Goal: Task Accomplishment & Management: Use online tool/utility

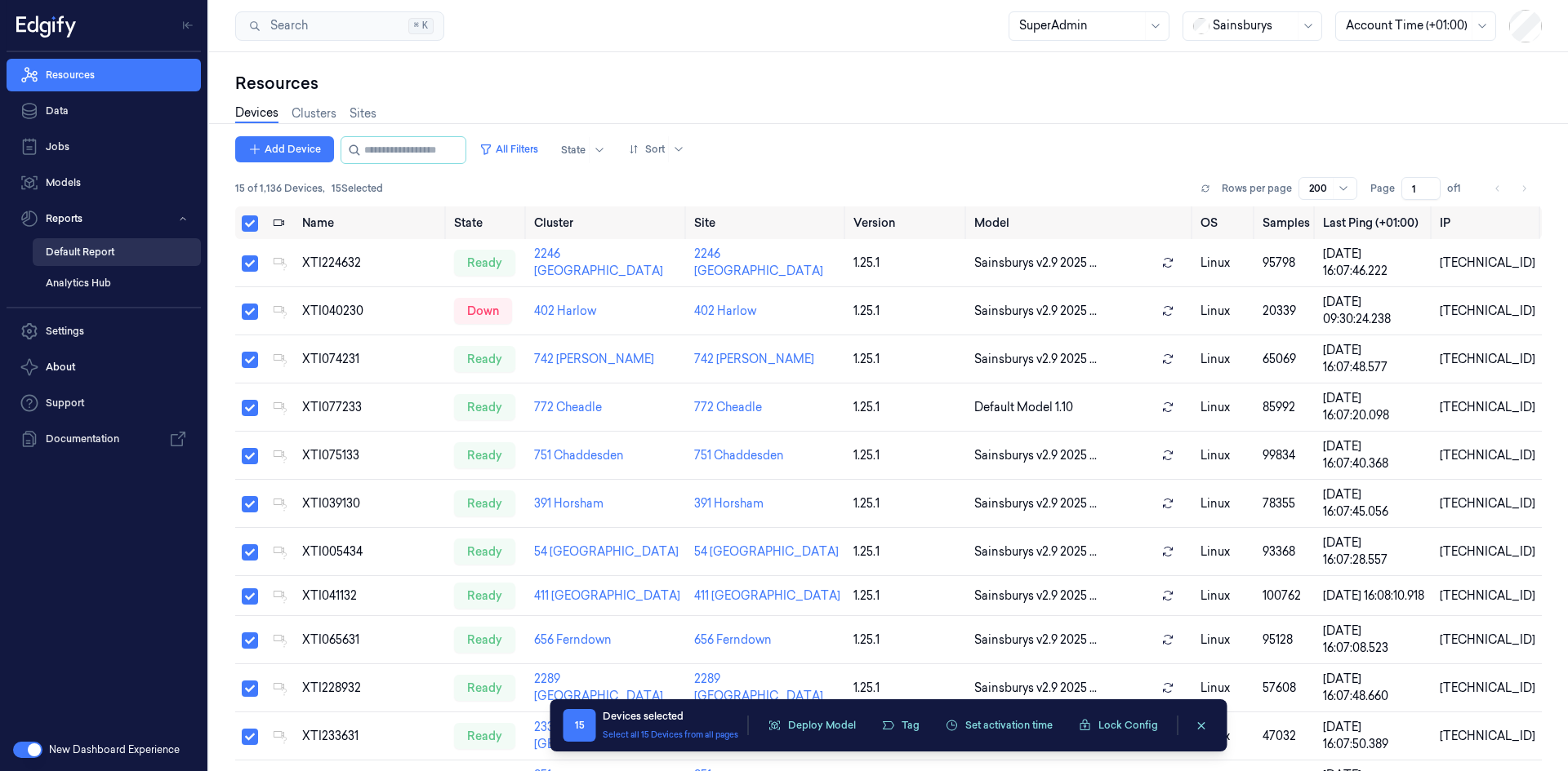
click at [123, 257] on link "Default Report" at bounding box center [117, 252] width 168 height 28
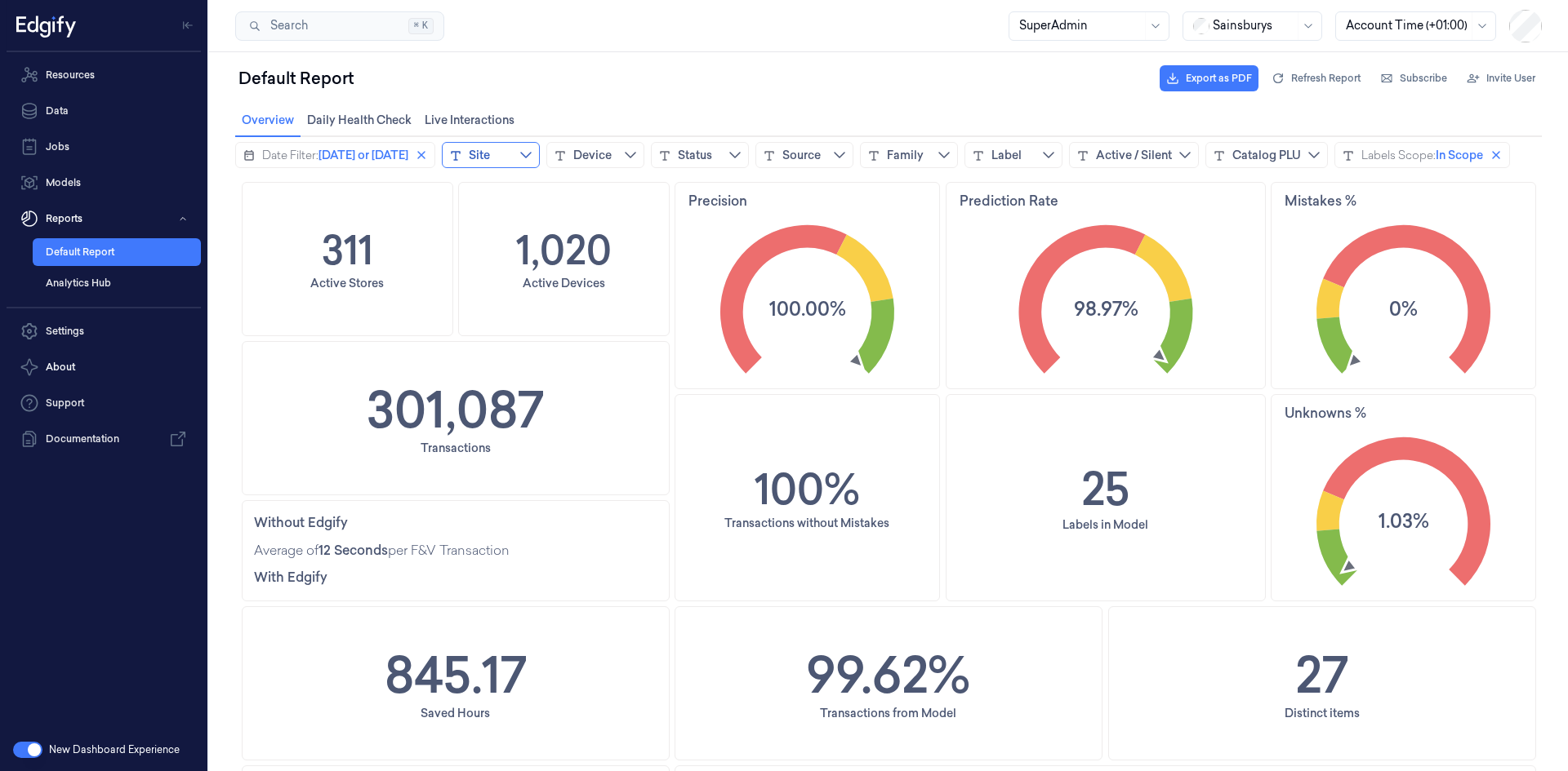
click at [517, 163] on button "Site" at bounding box center [491, 155] width 98 height 26
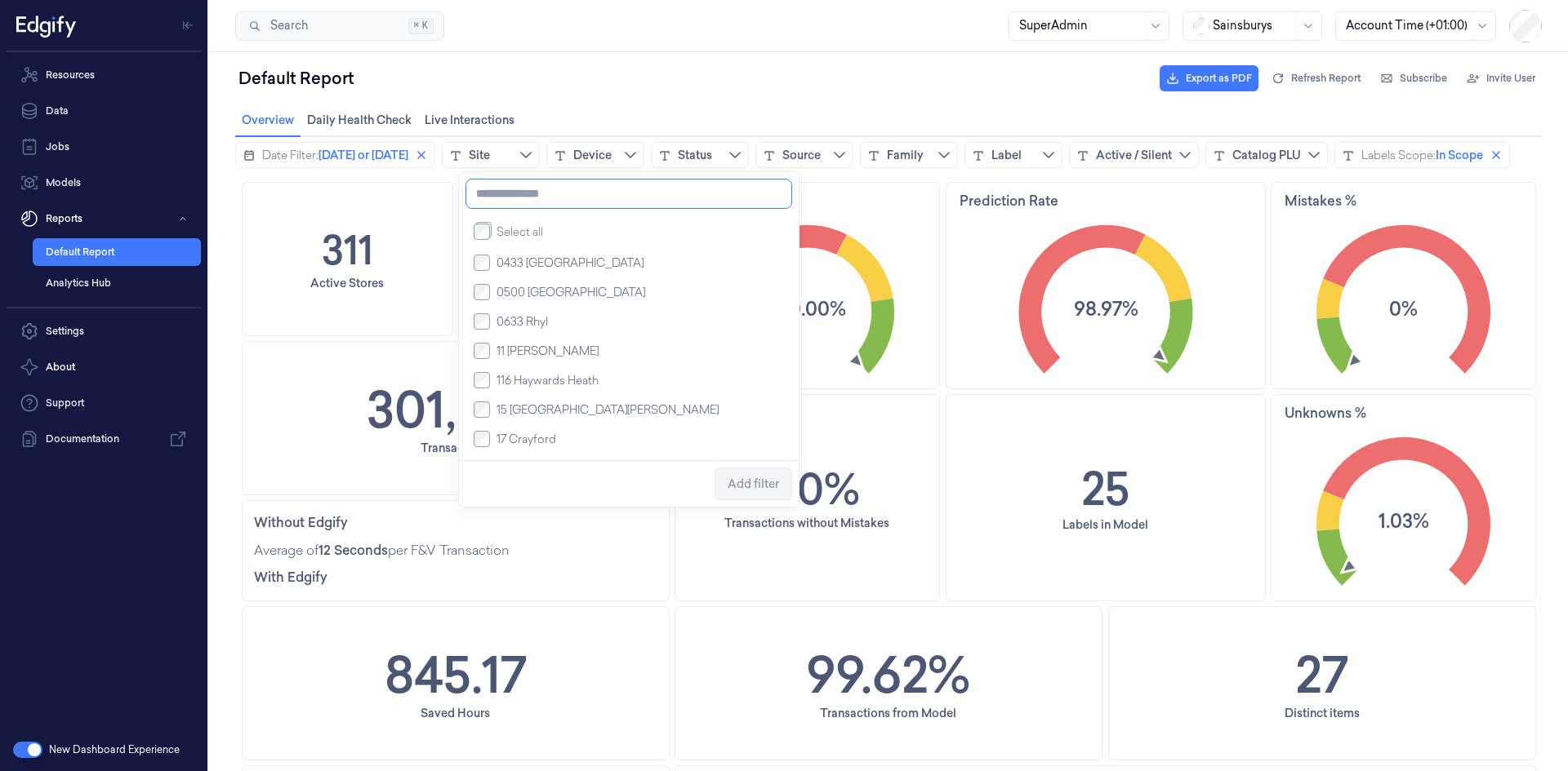
type input "**********"
click at [572, 196] on input at bounding box center [588, 196] width 245 height 34
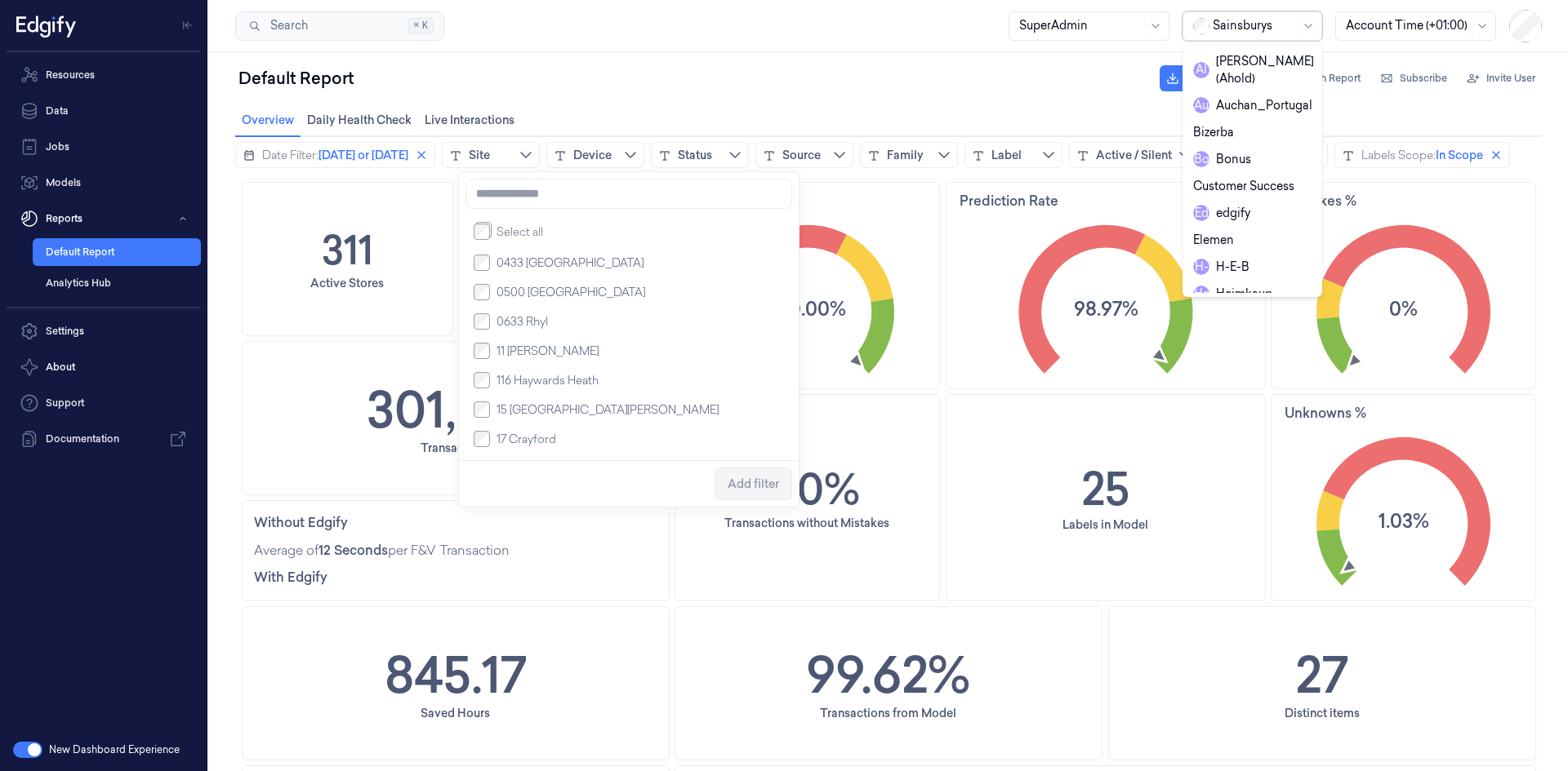
click at [1232, 19] on div at bounding box center [1253, 25] width 82 height 17
click at [1249, 121] on div "R e REMA1000" at bounding box center [1194, 195] width 174 height 149
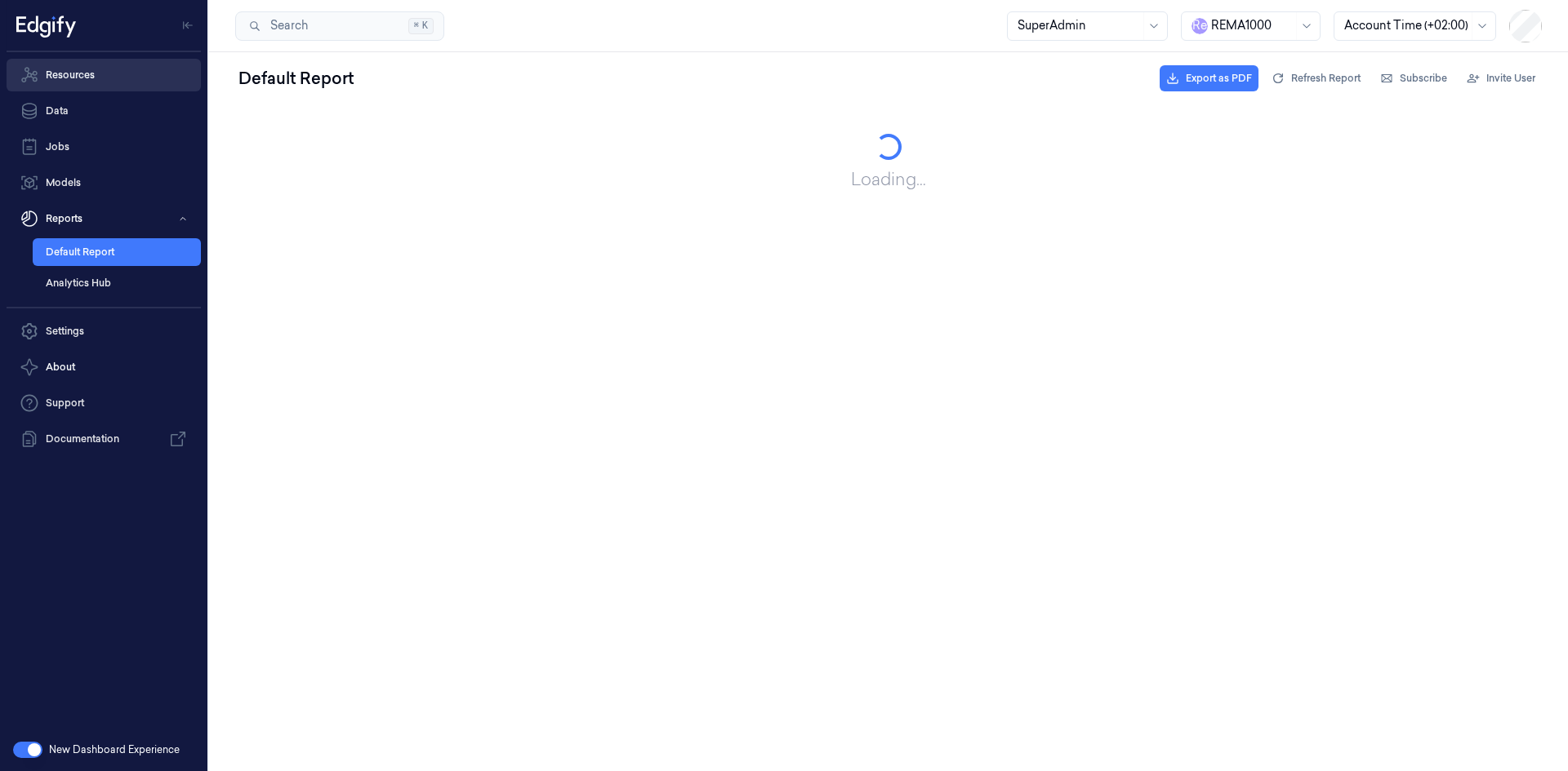
click at [130, 70] on link "Resources" at bounding box center [104, 75] width 194 height 33
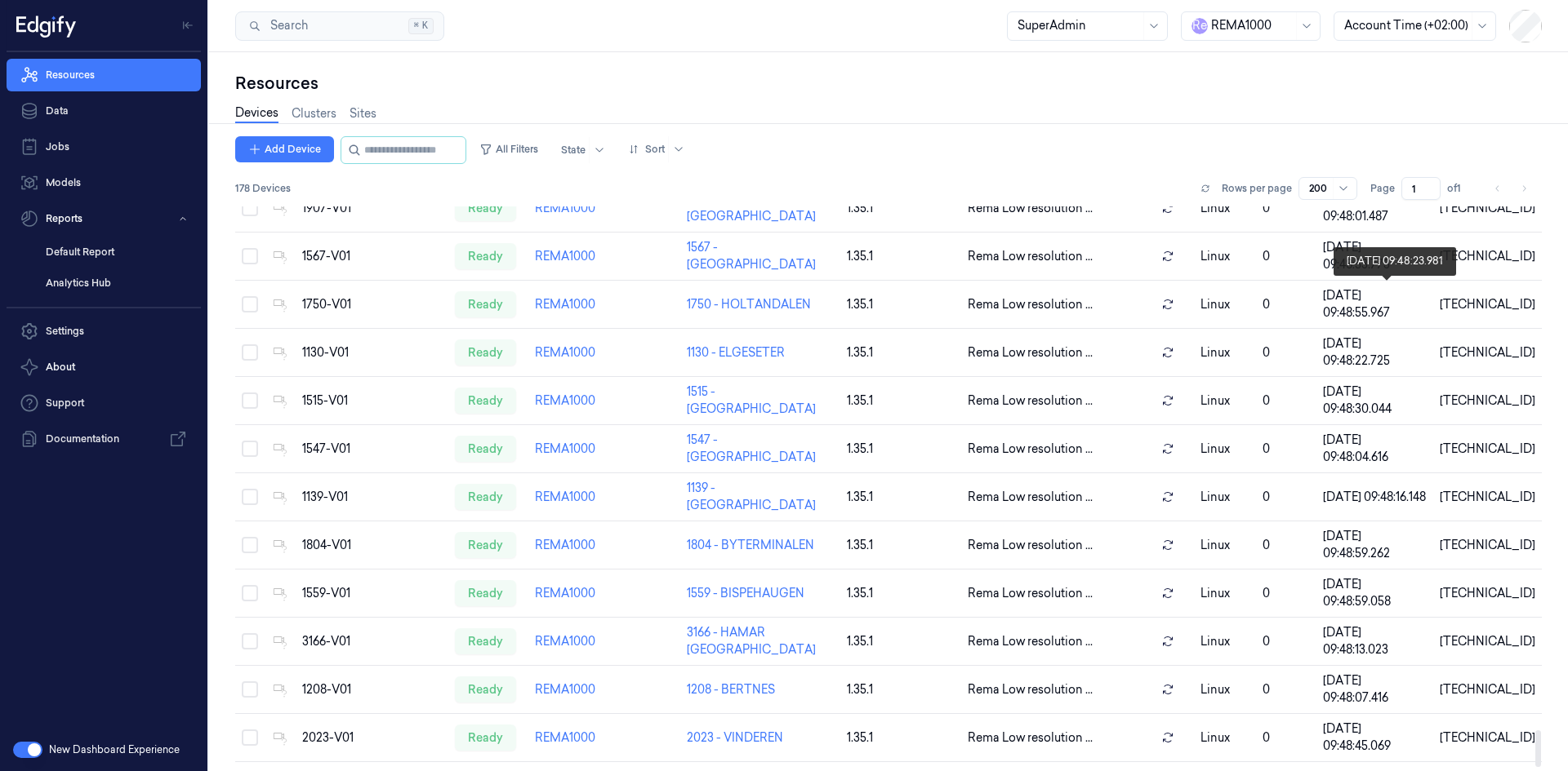
scroll to position [8052, 0]
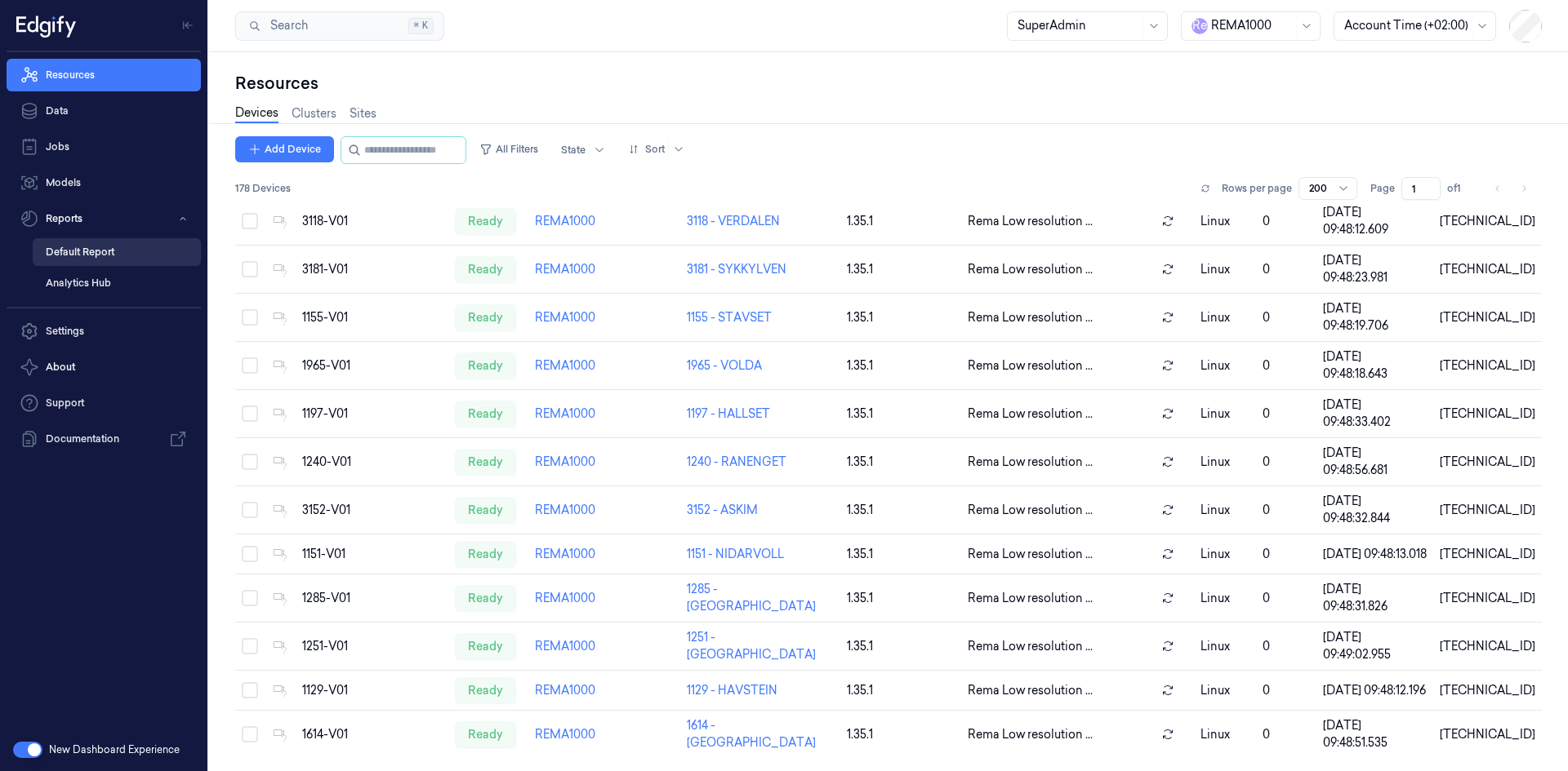
click at [108, 248] on link "Default Report" at bounding box center [117, 252] width 168 height 28
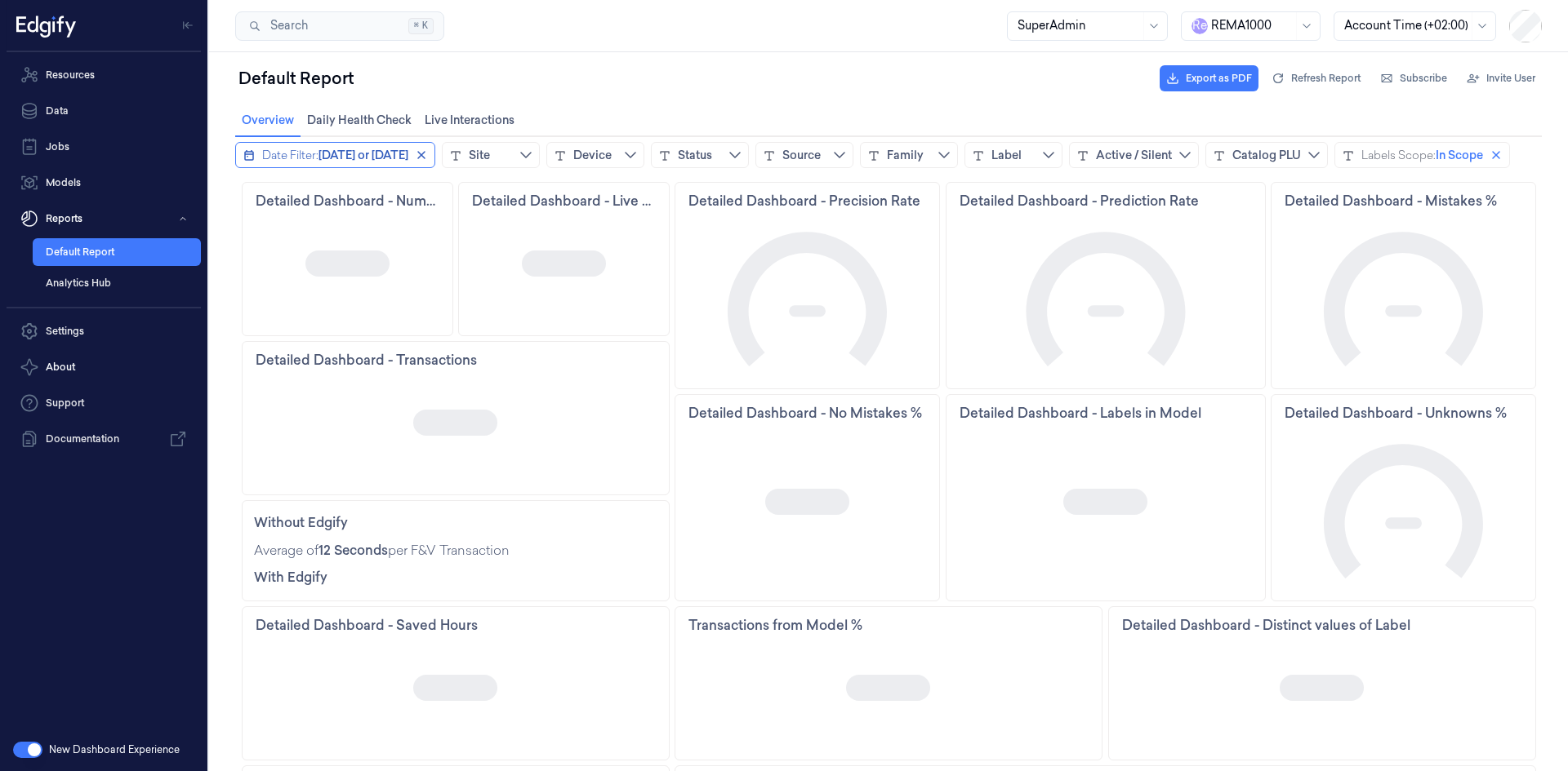
click at [339, 154] on span "Today or yesterday" at bounding box center [364, 155] width 90 height 16
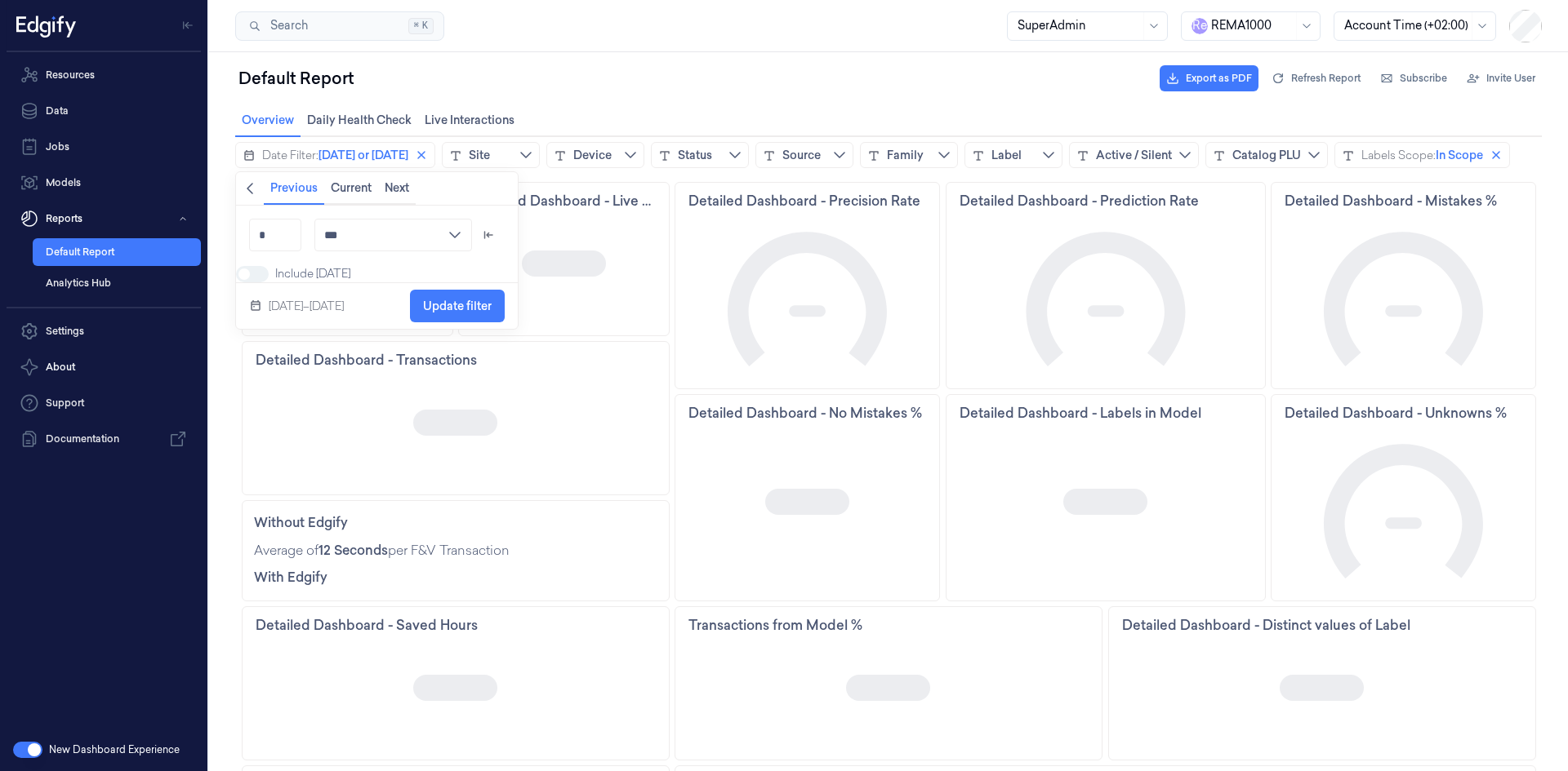
click at [252, 188] on icon "chevronleft icon" at bounding box center [250, 189] width 13 height 13
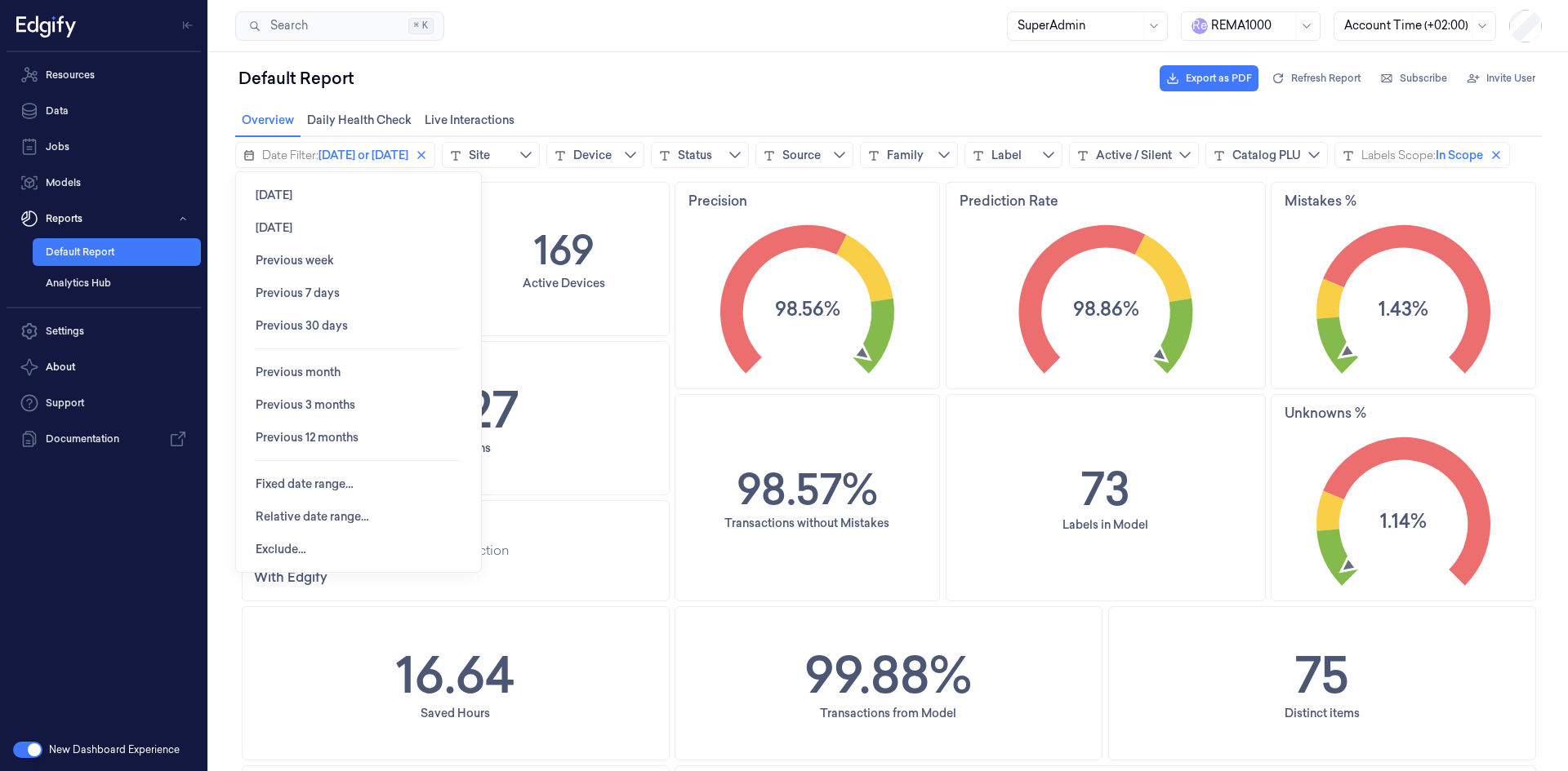
click at [617, 60] on div "Default Report Export as PDF Refresh Report Subscribe Invite User" at bounding box center [888, 78] width 1307 height 39
click at [635, 70] on div "Default Report Export as PDF Refresh Report Subscribe Invite User" at bounding box center [888, 78] width 1307 height 39
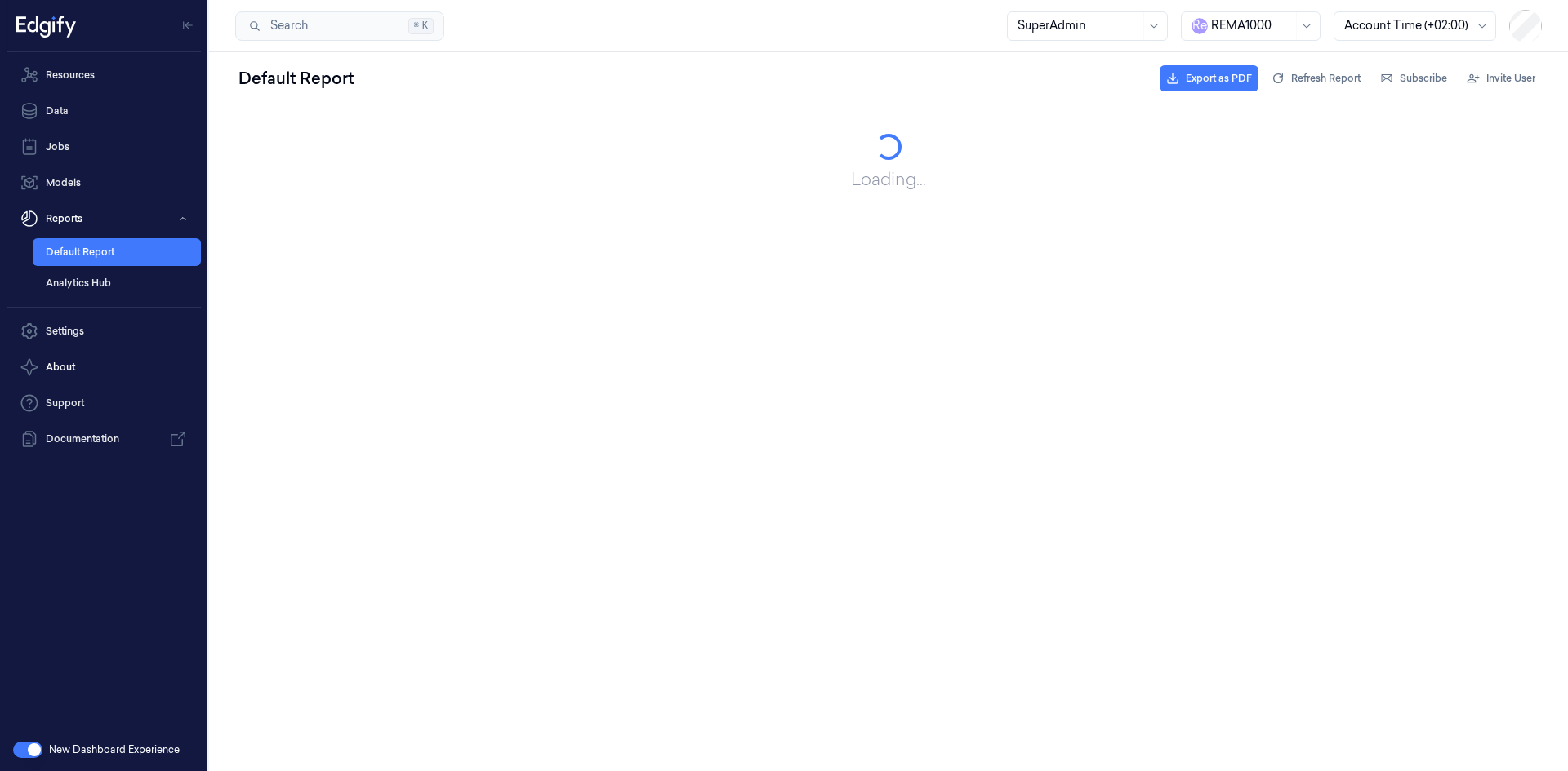
click at [1206, 19] on div "R e REMA1000" at bounding box center [1250, 26] width 140 height 29
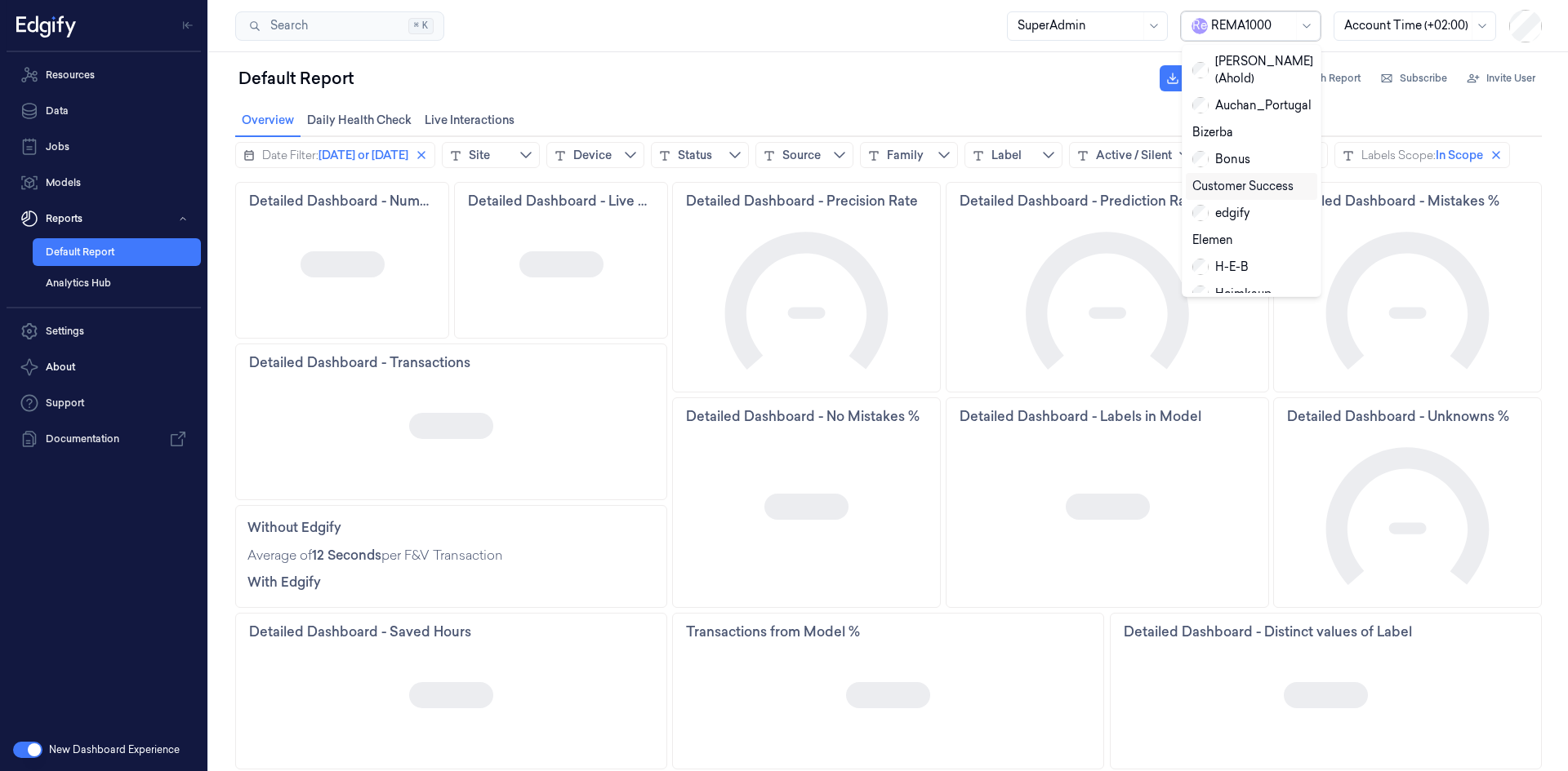
scroll to position [274, 0]
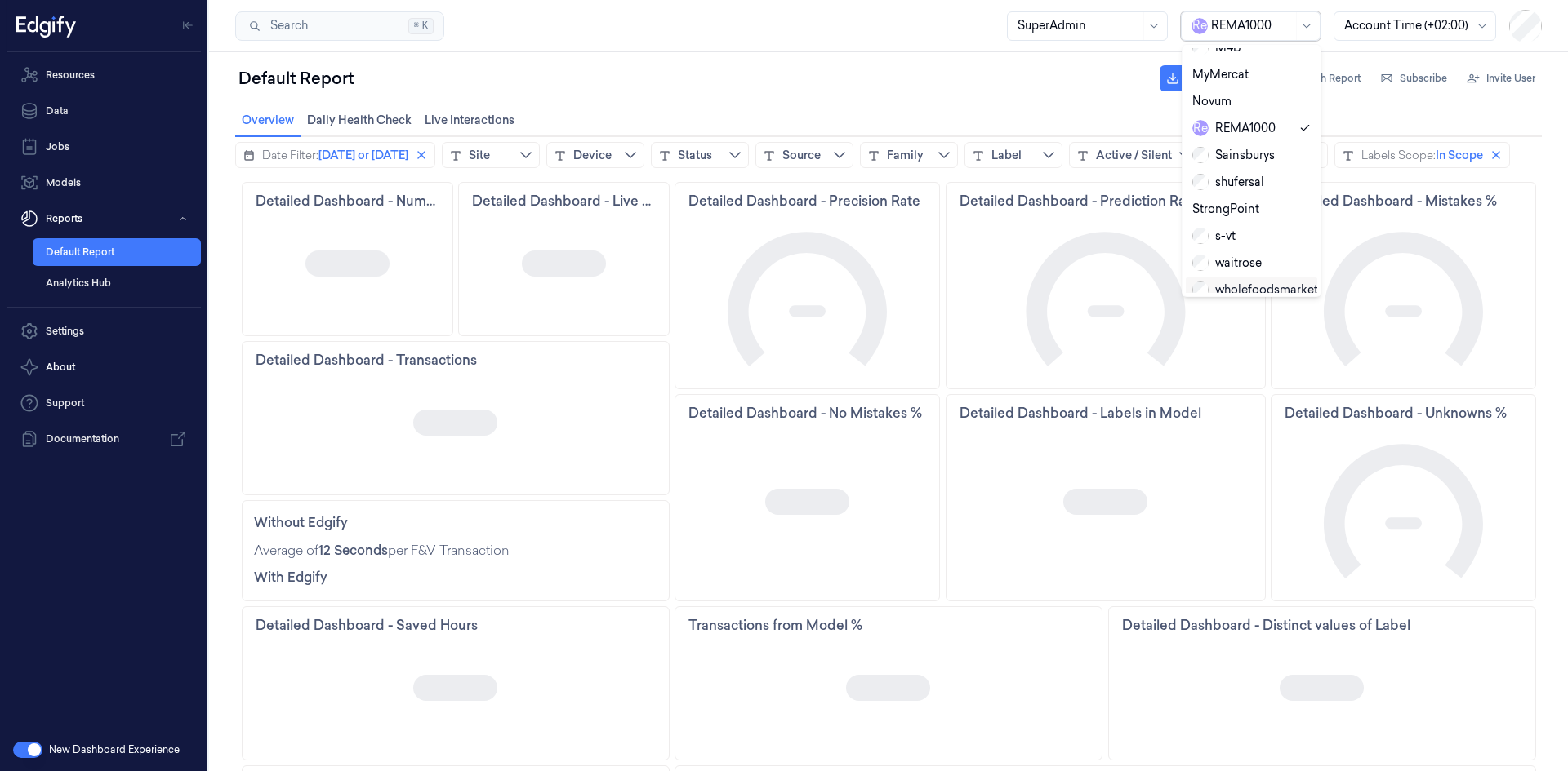
click at [0, 0] on div "wholefoodsmarket" at bounding box center [0, 0] width 0 height 0
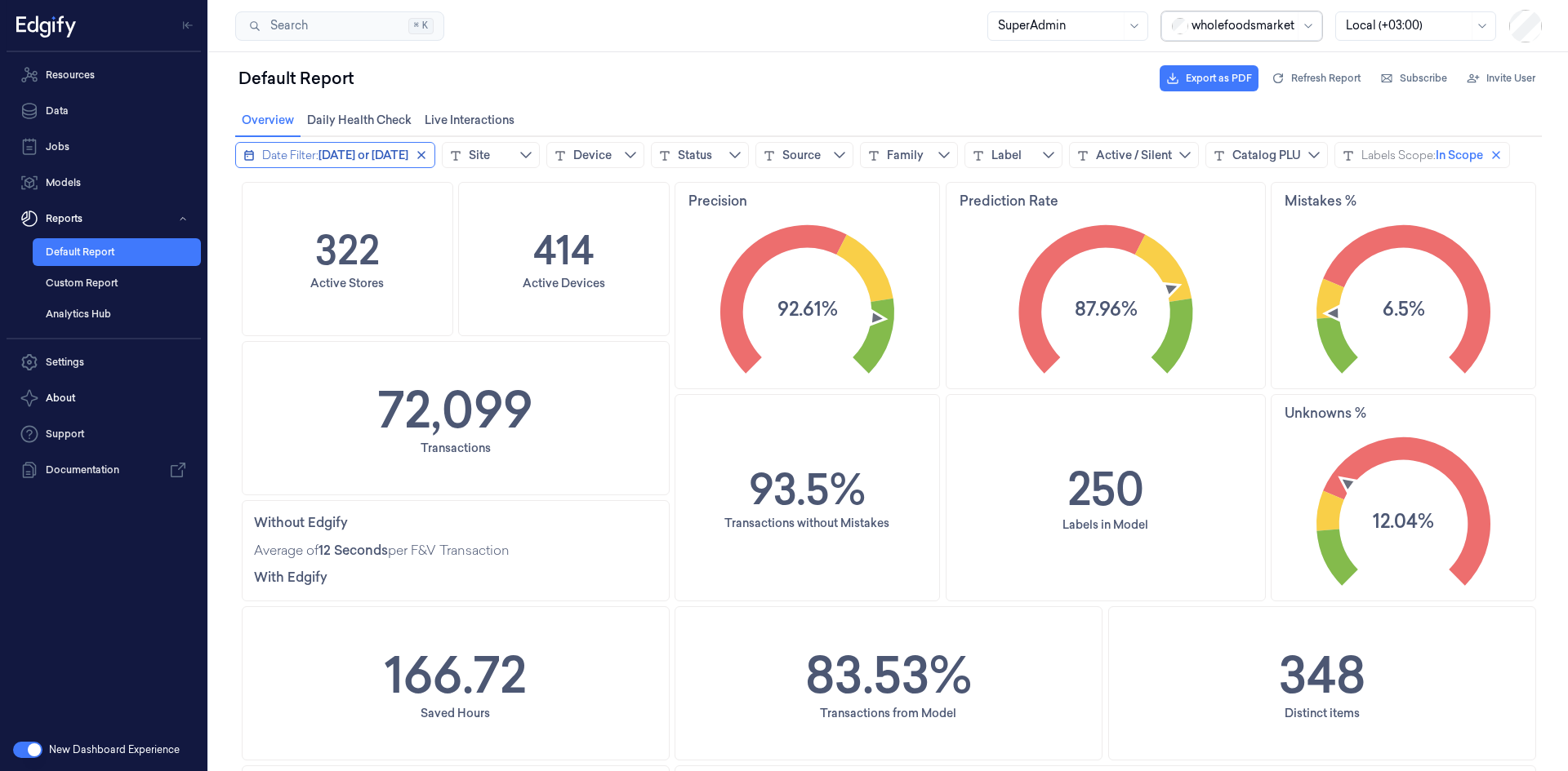
click at [356, 150] on span "Today or yesterday" at bounding box center [364, 155] width 90 height 16
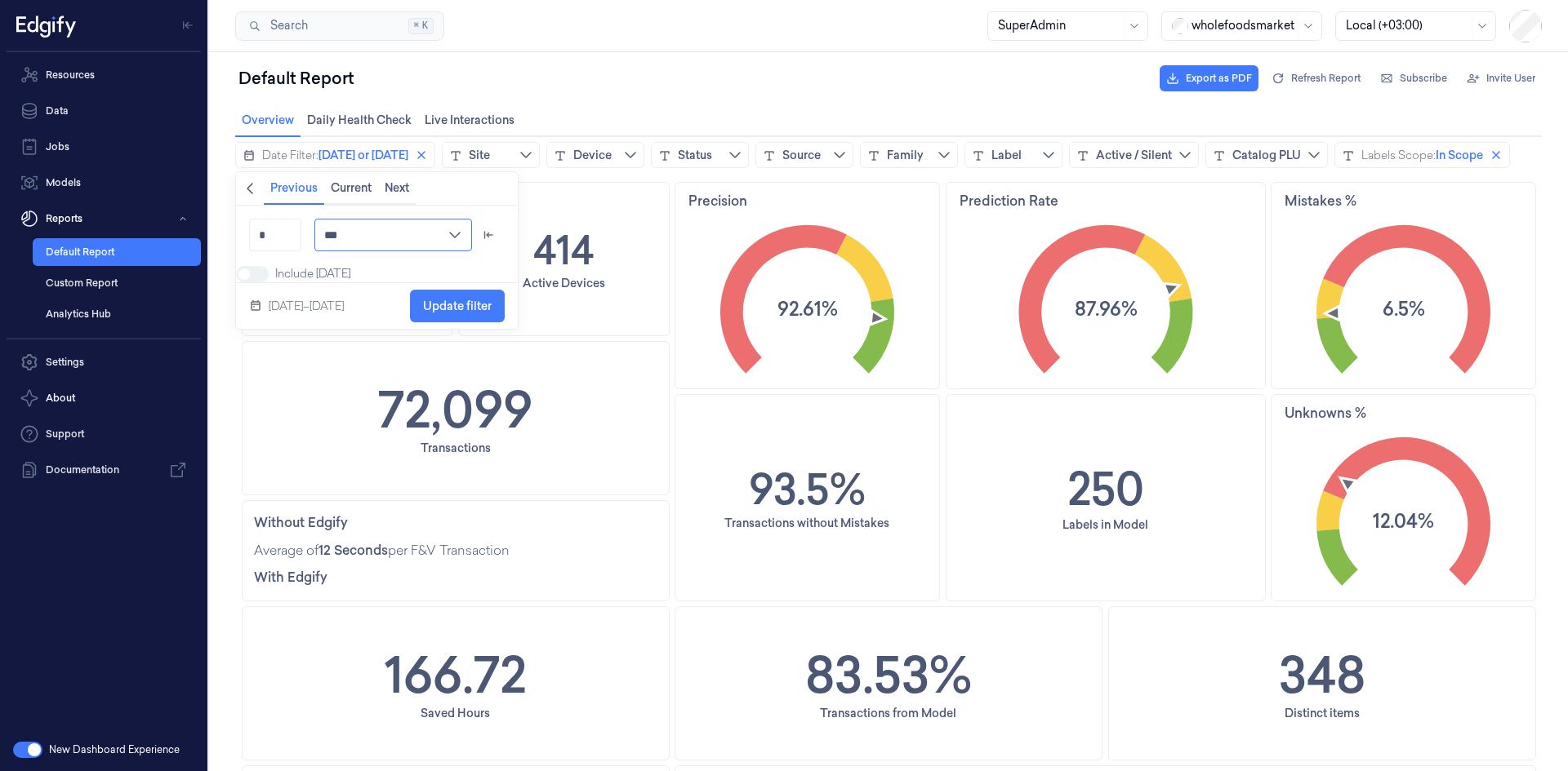
click at [348, 235] on input "***" at bounding box center [393, 235] width 158 height 33
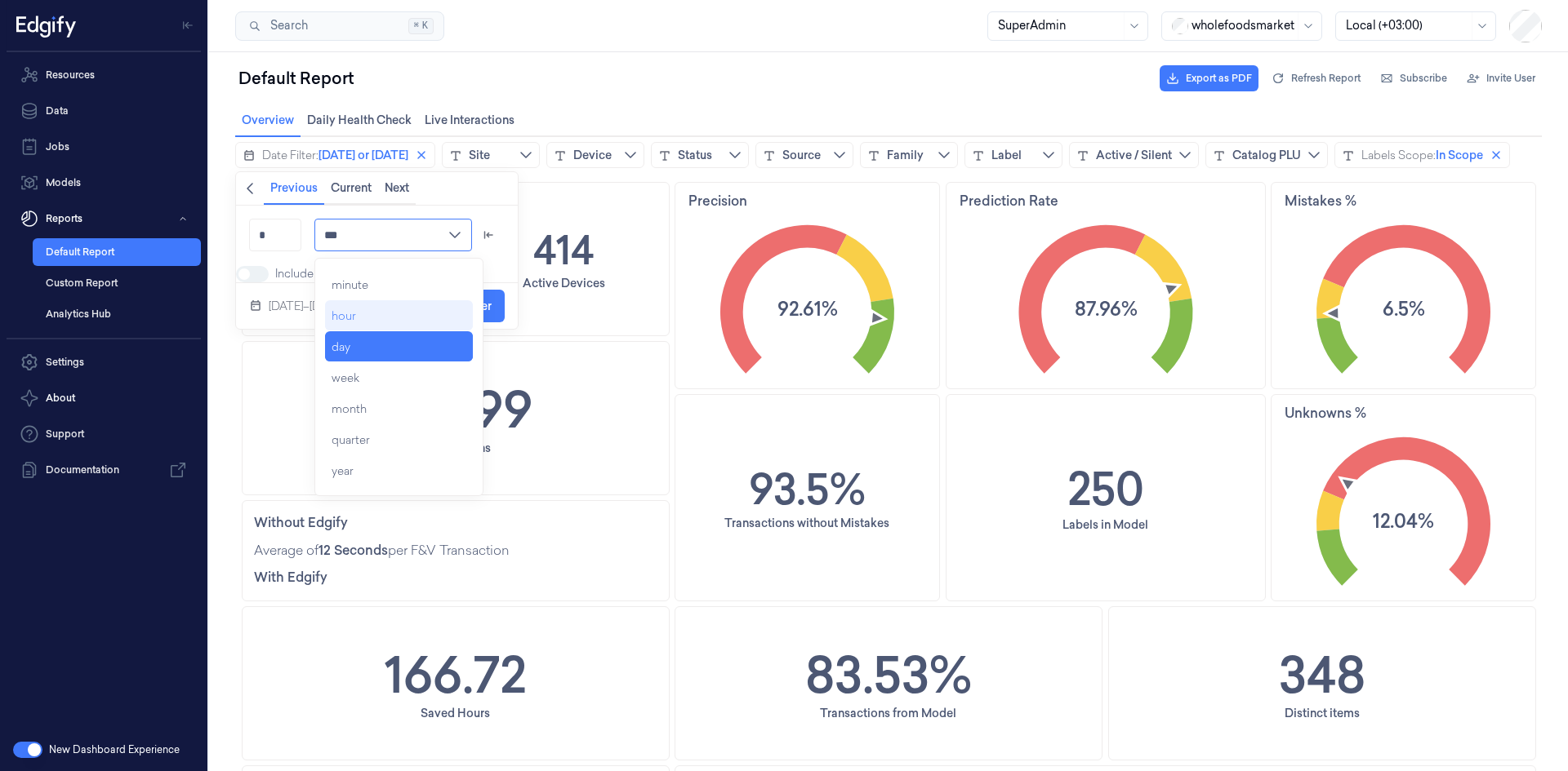
click at [360, 322] on div "hour" at bounding box center [399, 316] width 148 height 29
type input "****"
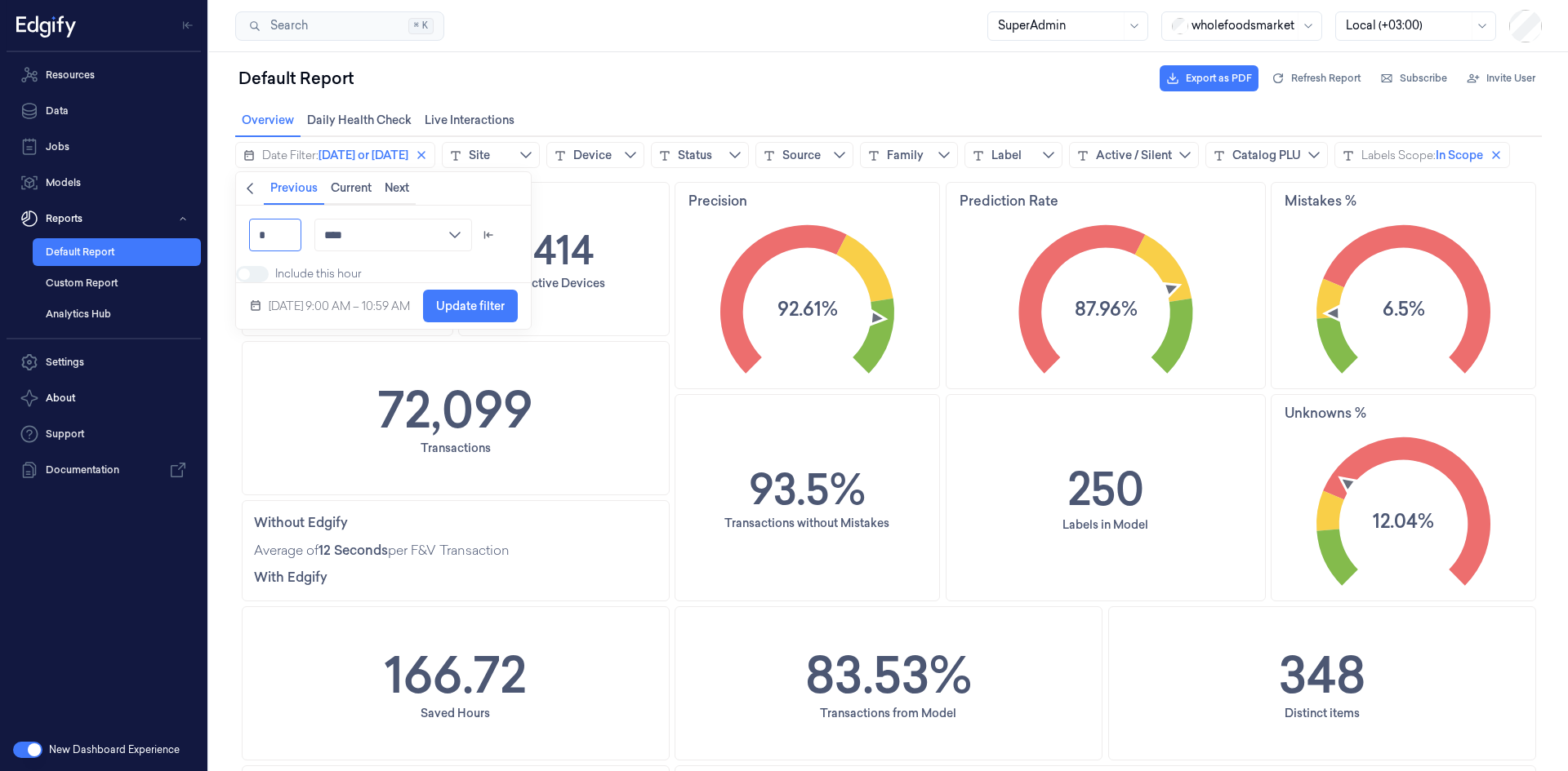
click at [279, 240] on input "*" at bounding box center [275, 235] width 52 height 33
click at [279, 239] on input "*" at bounding box center [275, 235] width 52 height 33
type input "*"
type input "*****"
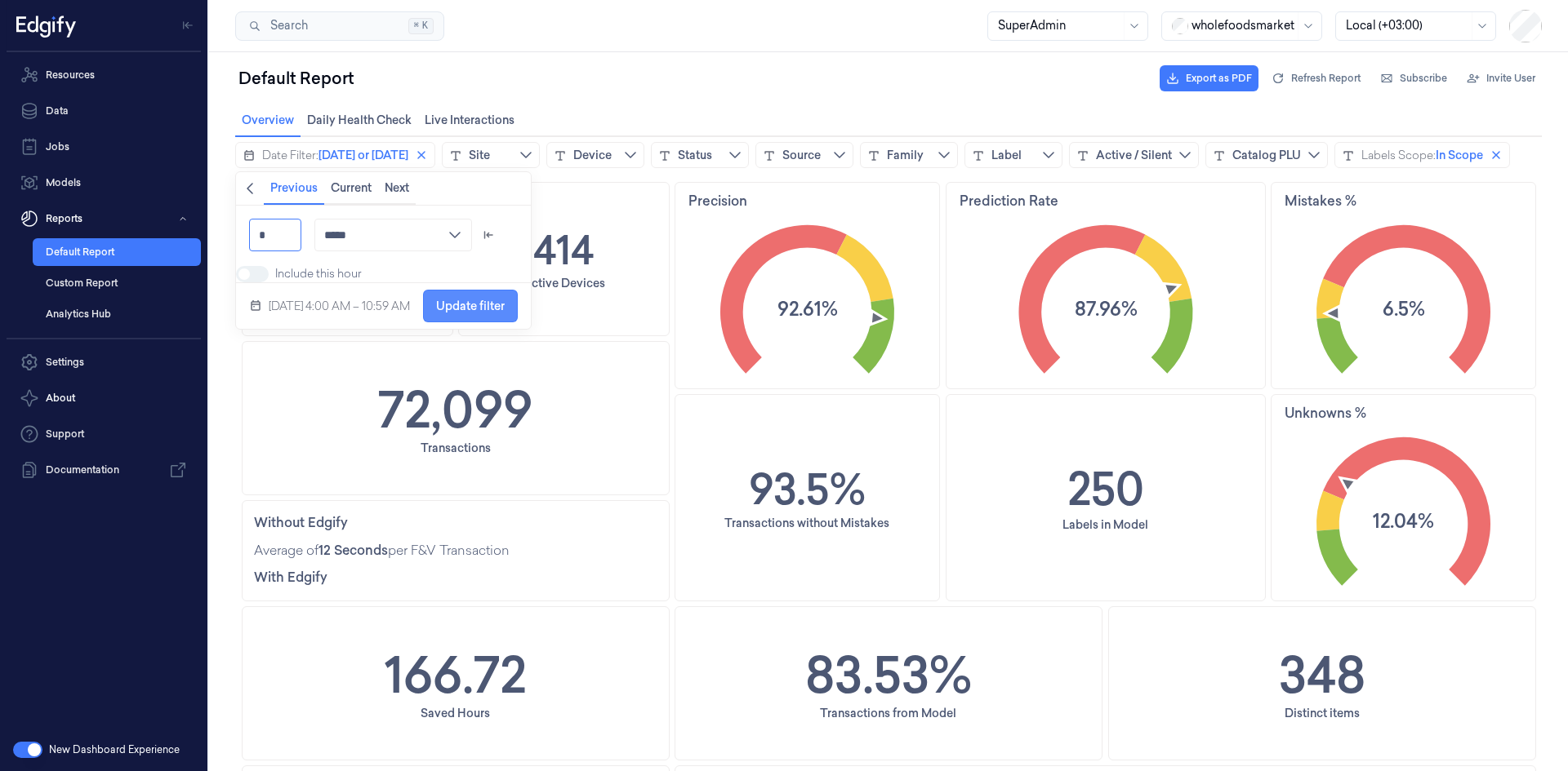
type input "*"
click at [476, 309] on span "Update filter" at bounding box center [471, 306] width 69 height 31
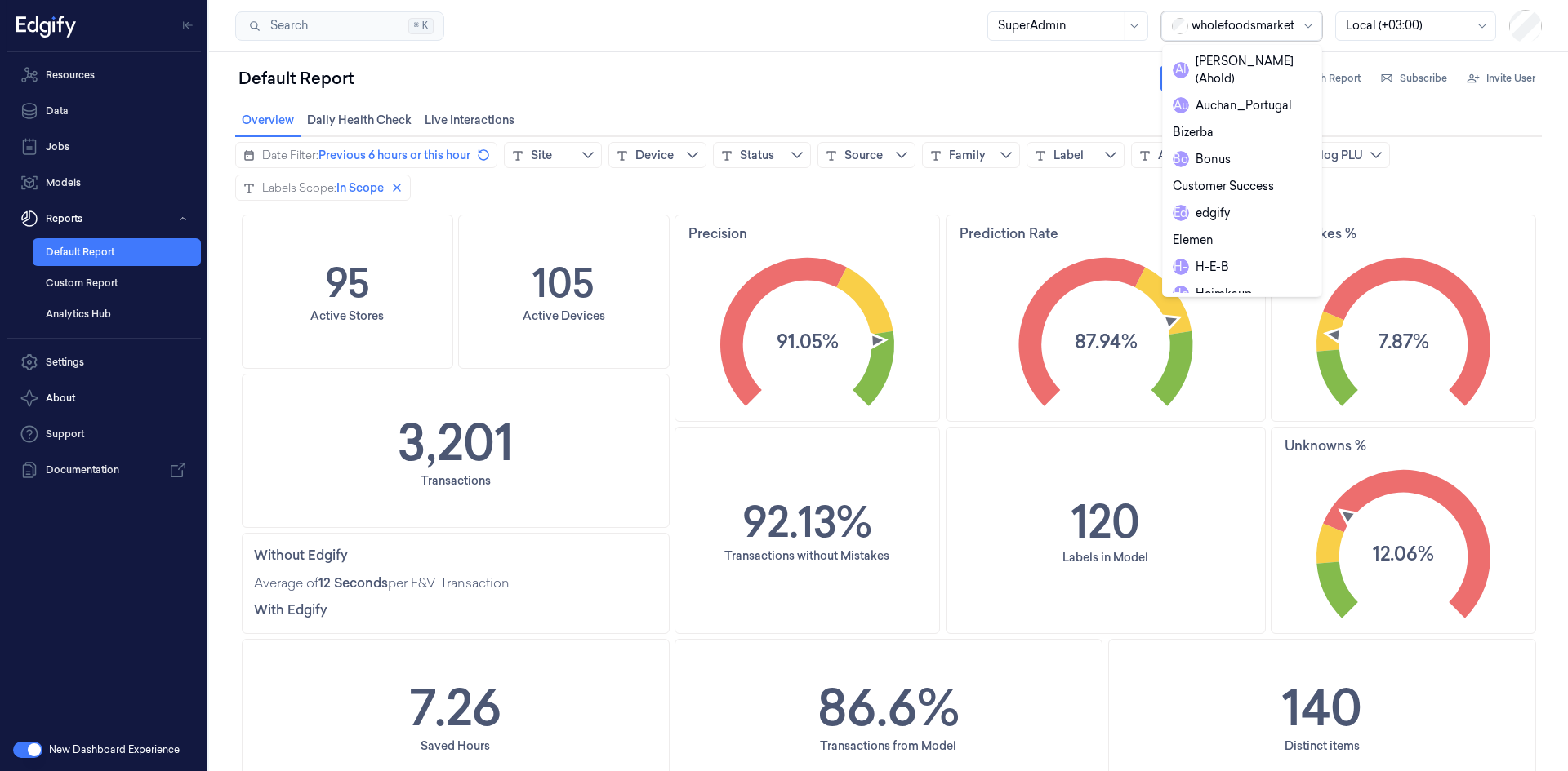
click at [1265, 25] on div at bounding box center [1243, 25] width 103 height 17
click at [1204, 535] on div "shufersal" at bounding box center [1113, 612] width 428 height 154
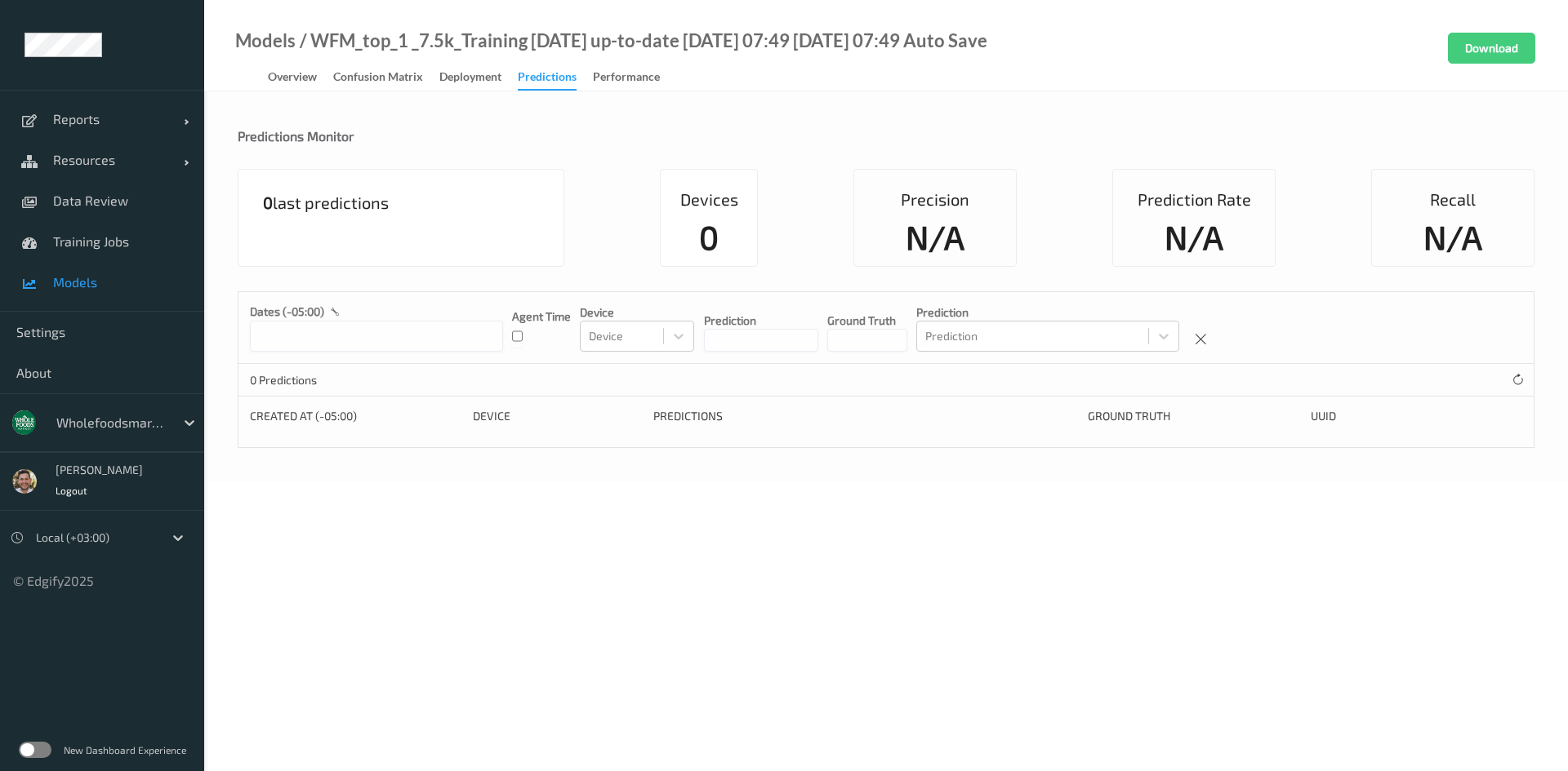
click at [111, 287] on span "Models" at bounding box center [120, 283] width 135 height 16
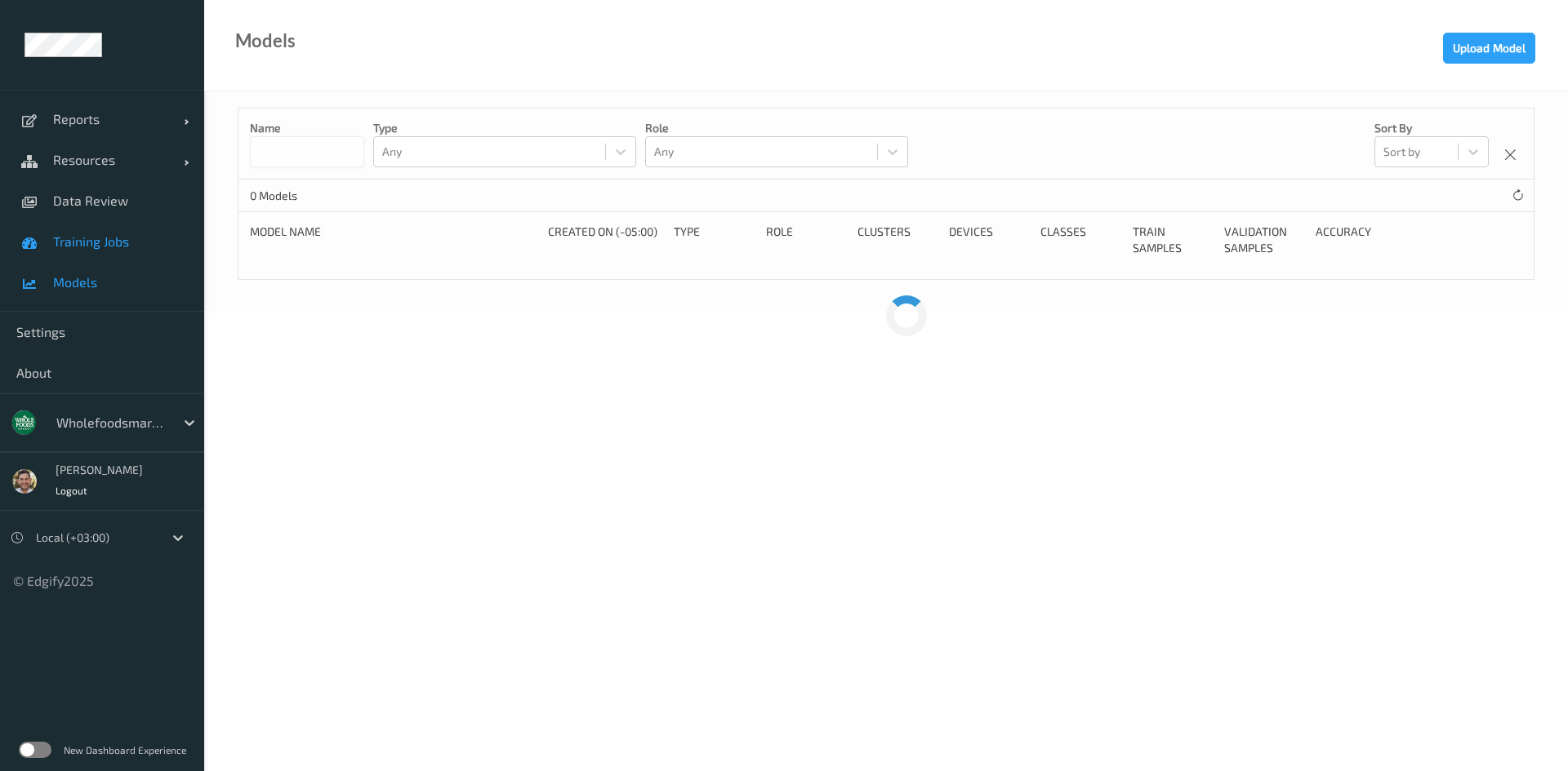
click at [119, 247] on span "Training Jobs" at bounding box center [120, 242] width 135 height 16
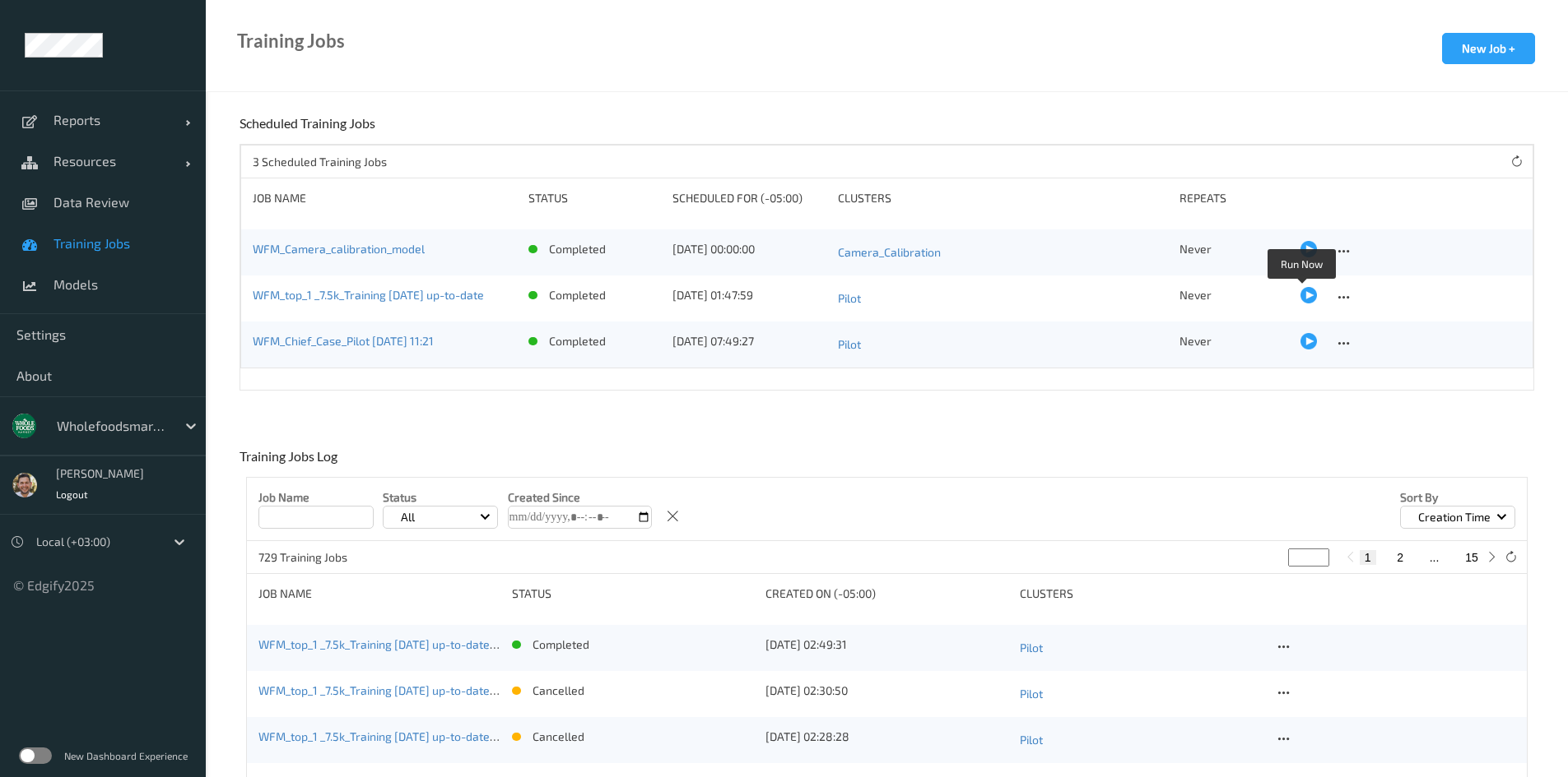
click at [1300, 292] on div at bounding box center [1309, 295] width 16 height 16
click at [55, 277] on span "Models" at bounding box center [121, 285] width 136 height 16
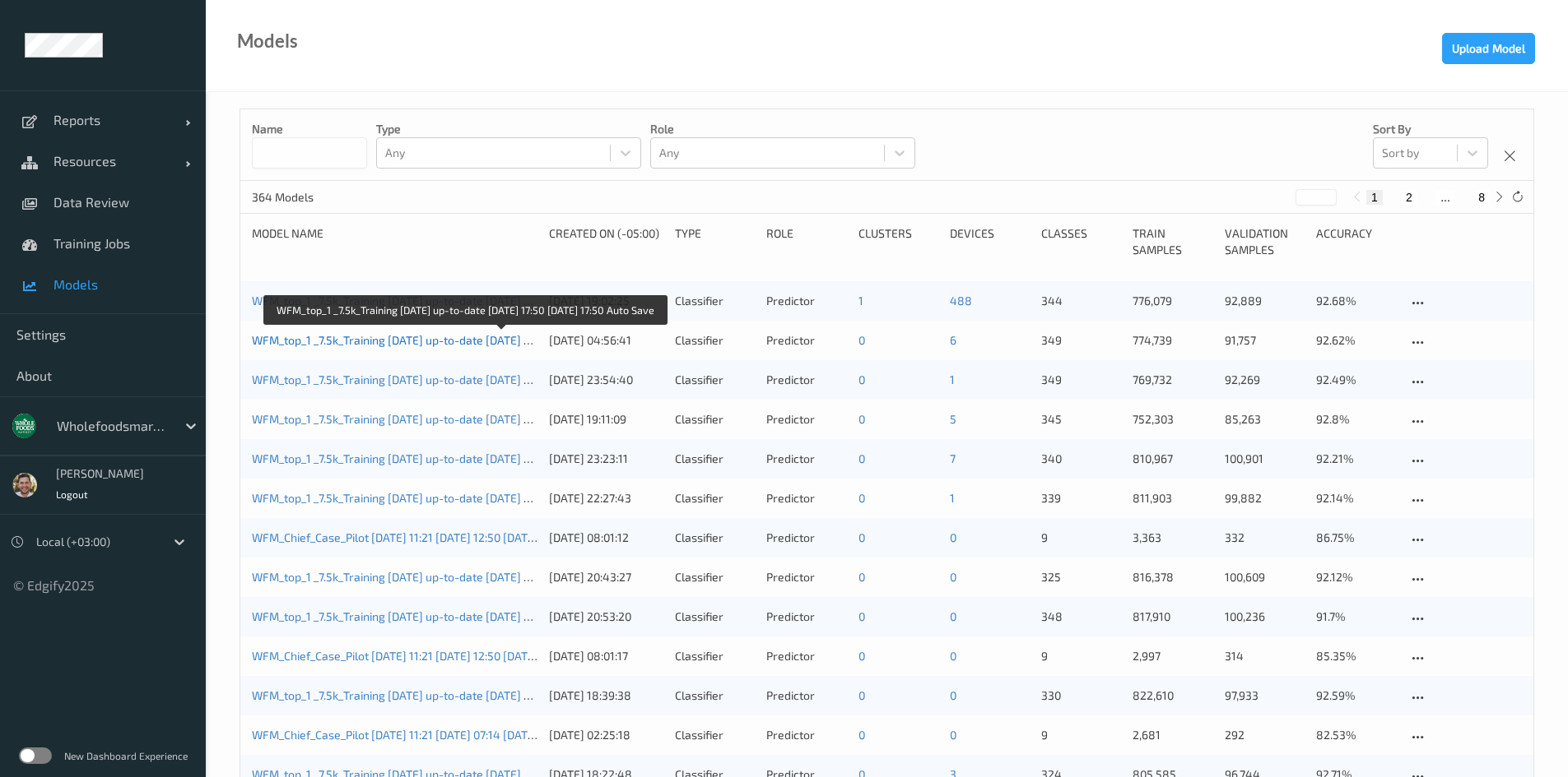
click at [422, 338] on link "WFM_top_1 _7.5k_Training [DATE] up-to-date [DATE] 17:50 [DATE] 17:50 Auto Save" at bounding box center [462, 340] width 420 height 14
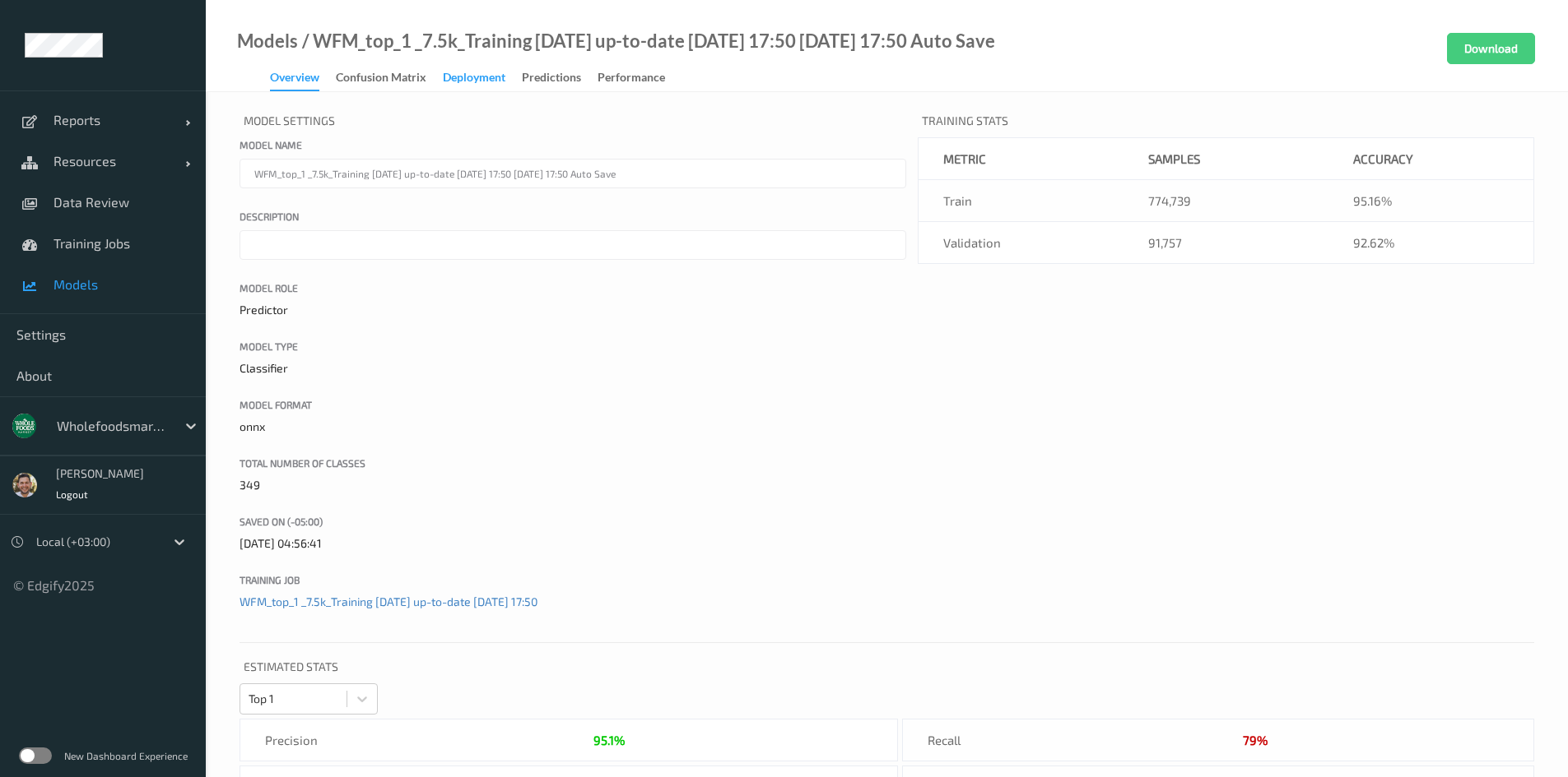
click at [488, 84] on div "Deployment" at bounding box center [474, 79] width 63 height 21
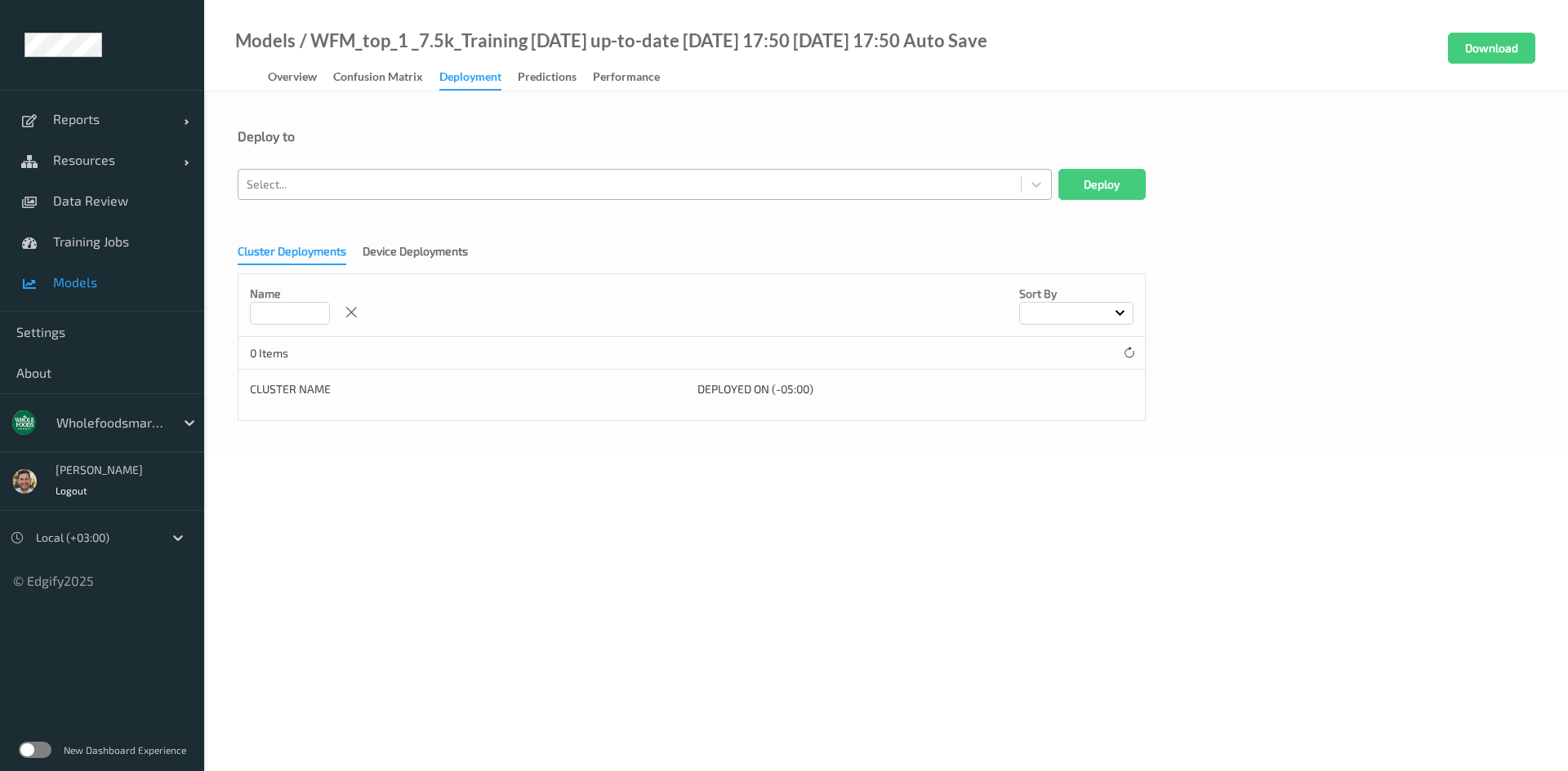
click at [455, 182] on div at bounding box center [629, 185] width 766 height 20
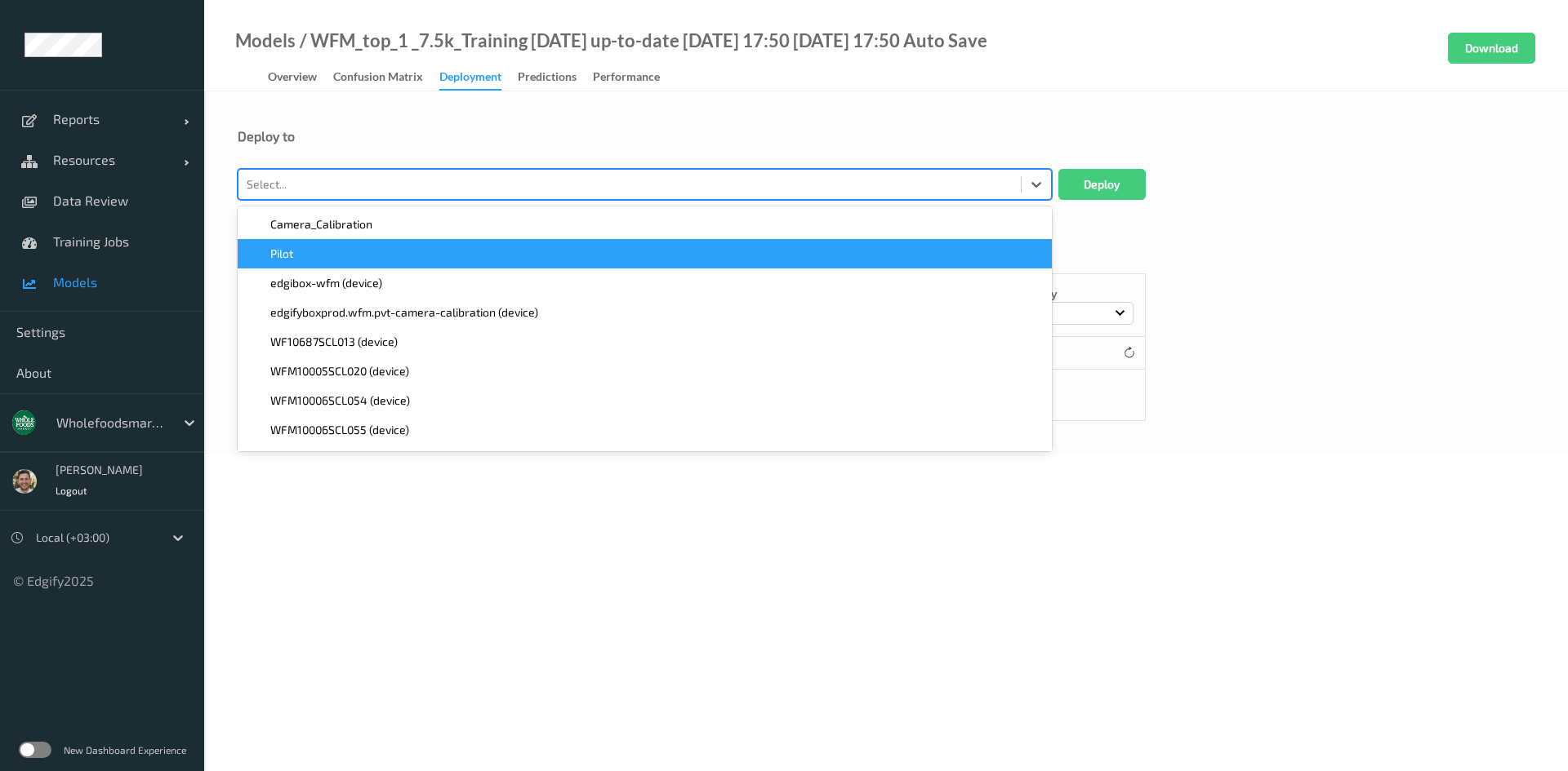
click at [411, 264] on div "Pilot" at bounding box center [645, 254] width 814 height 29
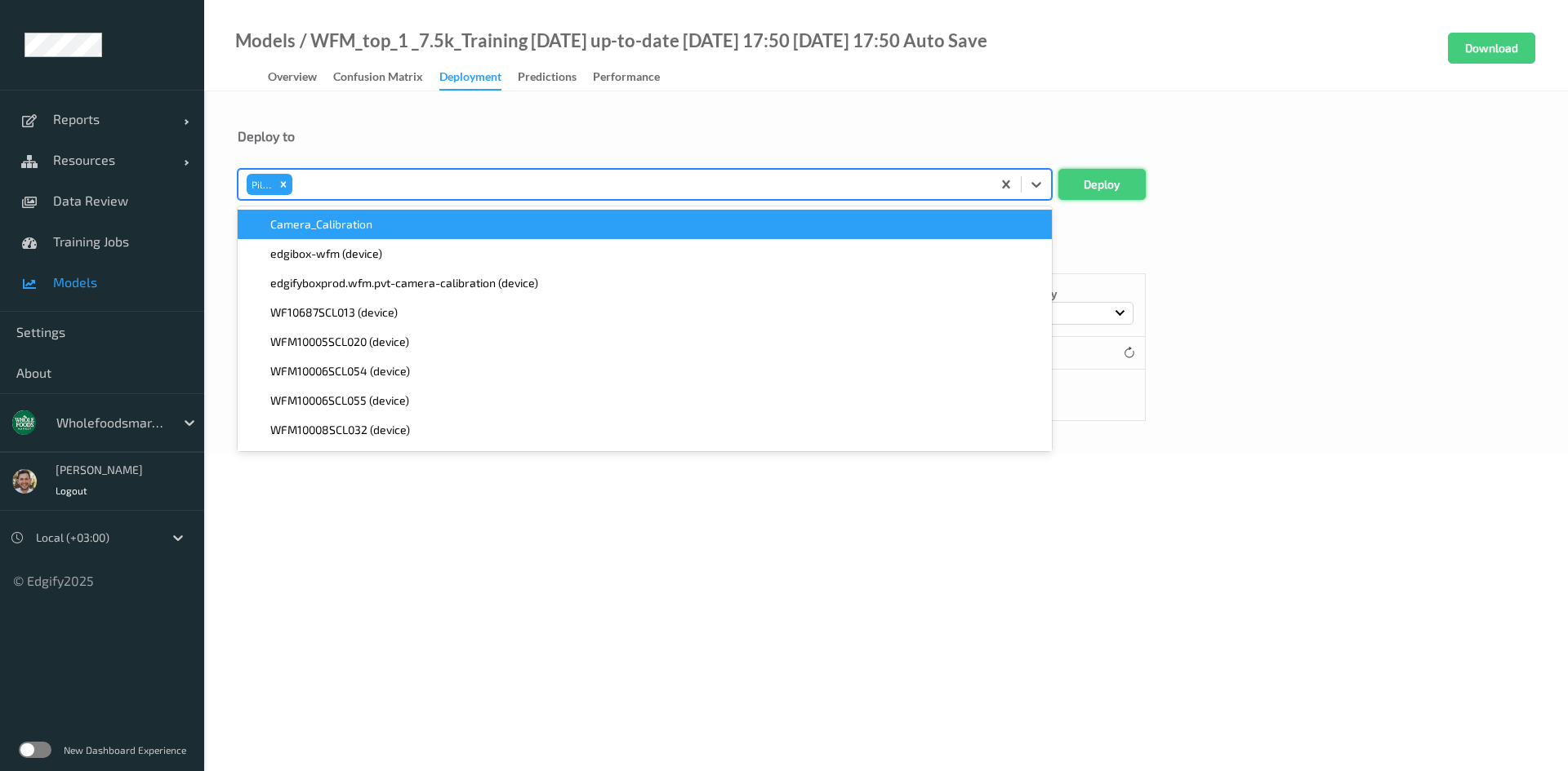
click at [1124, 178] on button "Deploy" at bounding box center [1101, 185] width 87 height 31
